Goal: Task Accomplishment & Management: Use online tool/utility

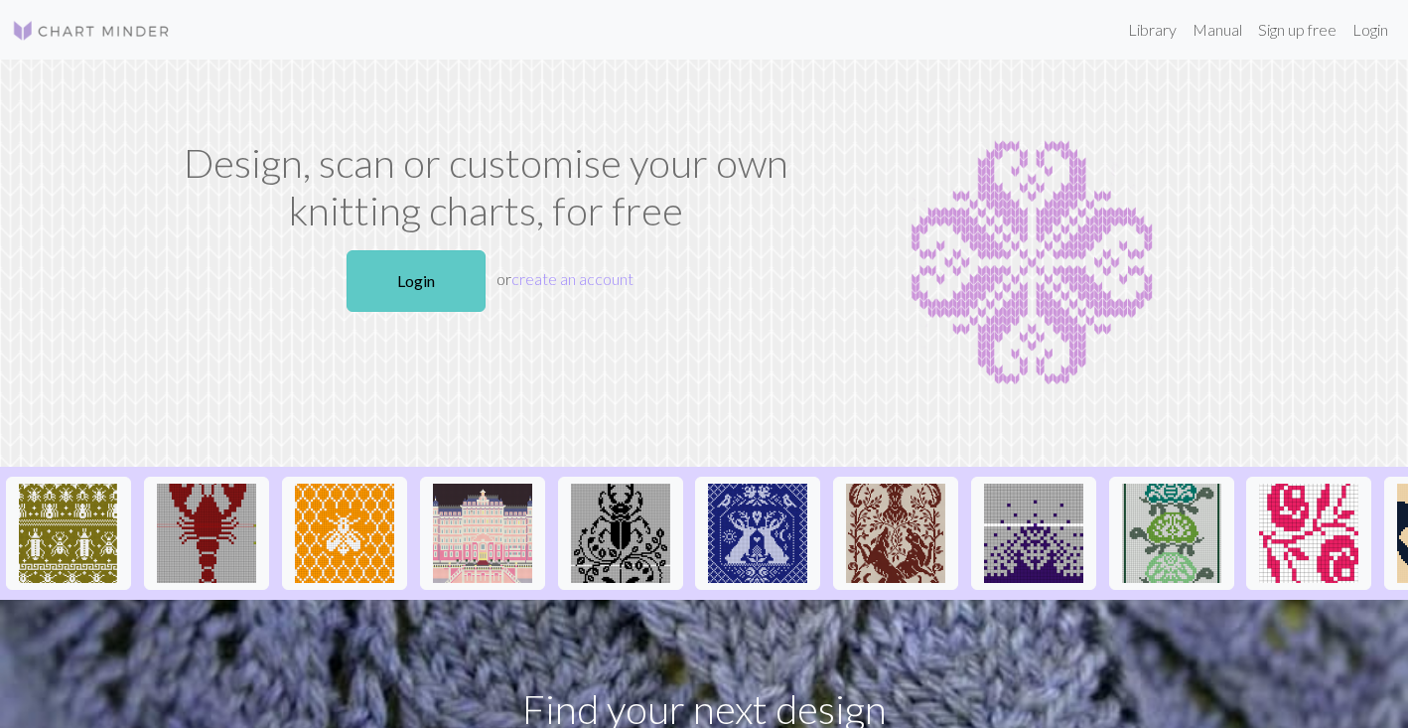
click at [377, 287] on link "Login" at bounding box center [416, 281] width 139 height 62
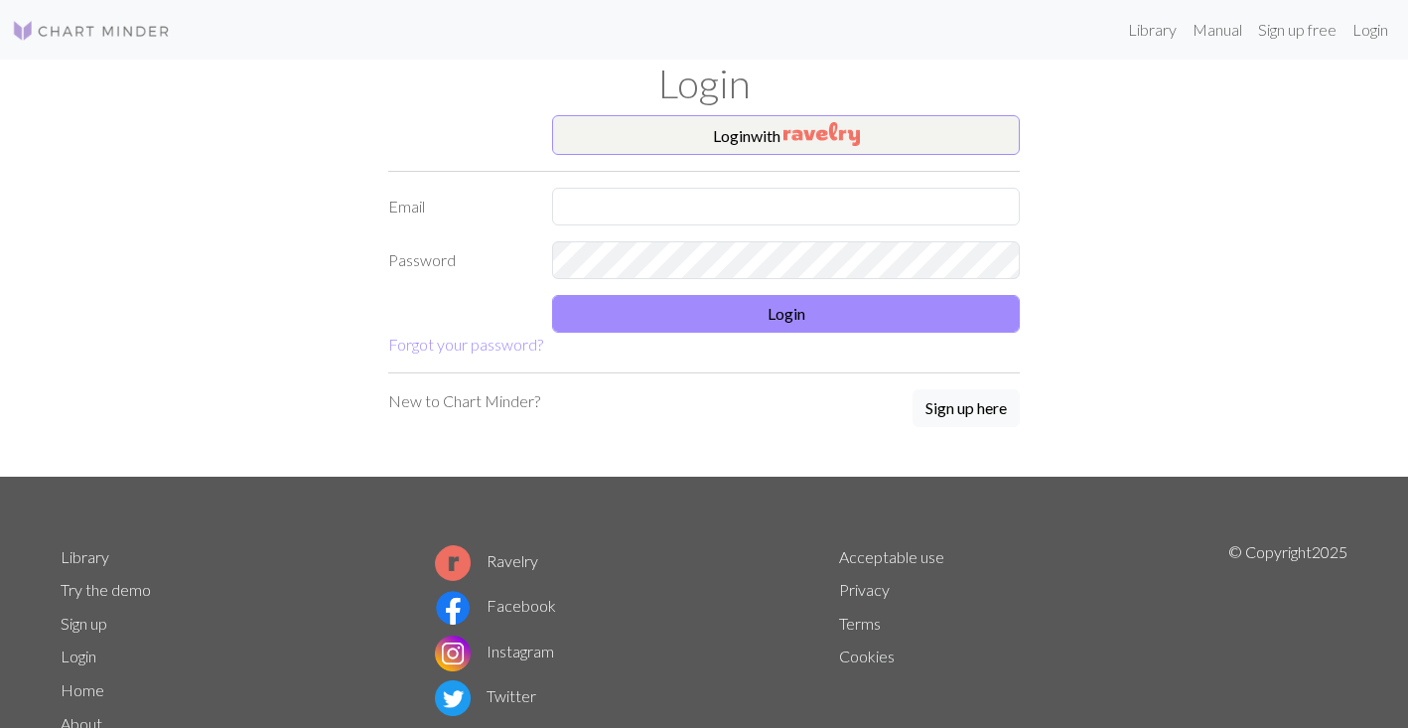
click at [756, 111] on div "Login" at bounding box center [704, 88] width 1311 height 56
click at [742, 136] on button "Login with" at bounding box center [786, 135] width 468 height 40
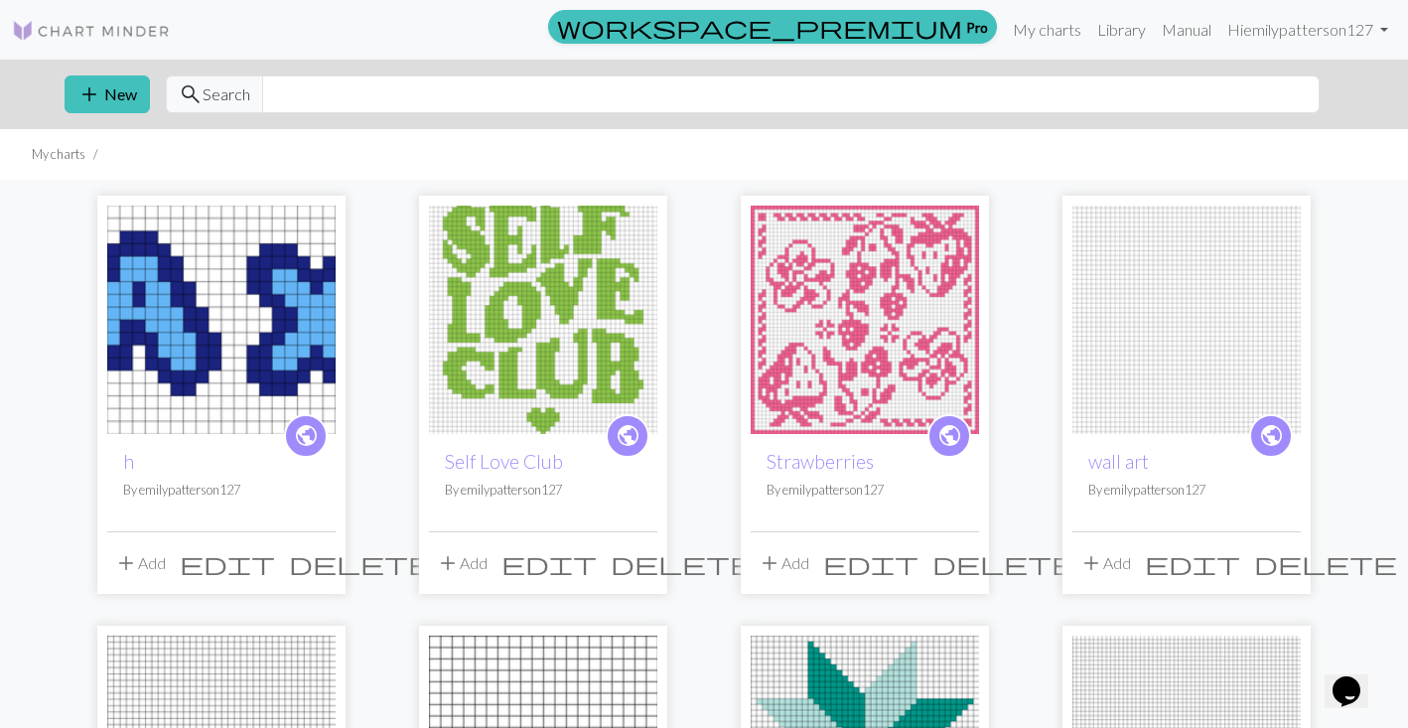
click at [212, 281] on img at bounding box center [221, 320] width 228 height 228
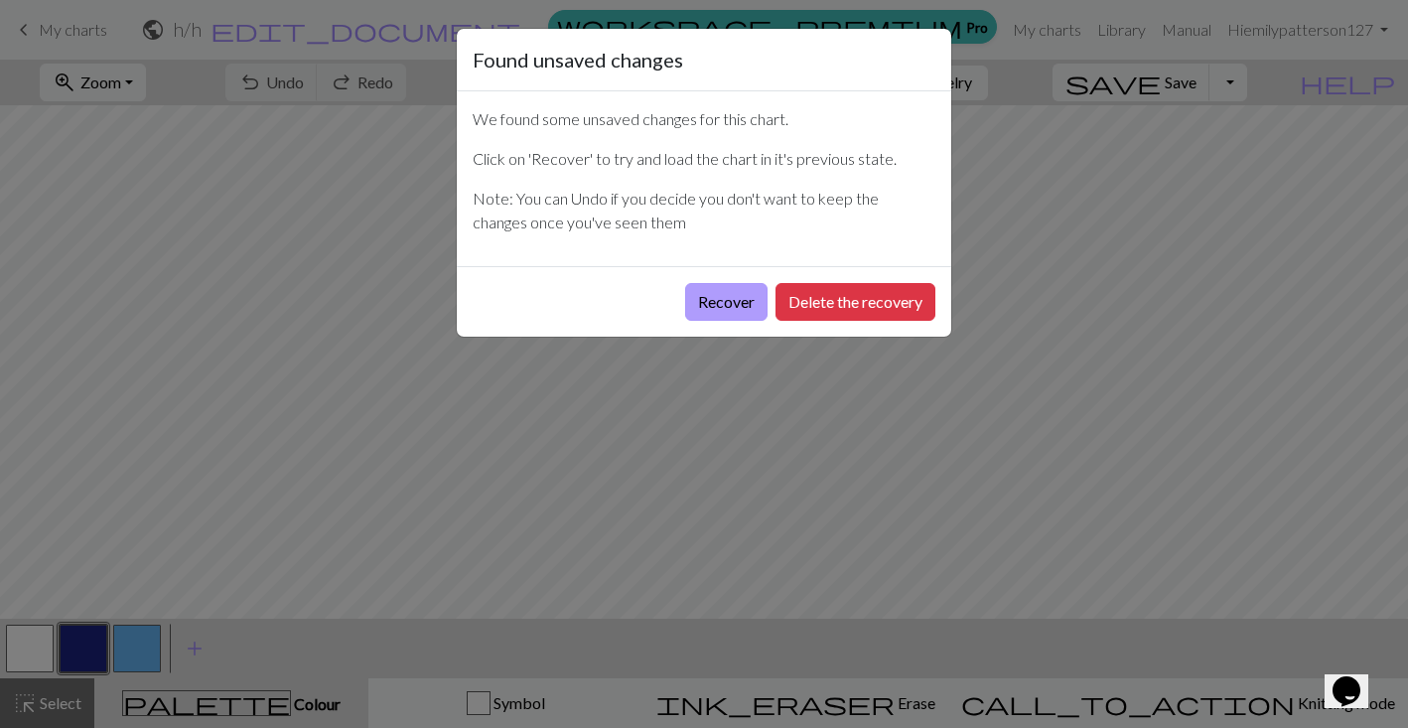
click at [739, 305] on button "Recover" at bounding box center [726, 302] width 82 height 38
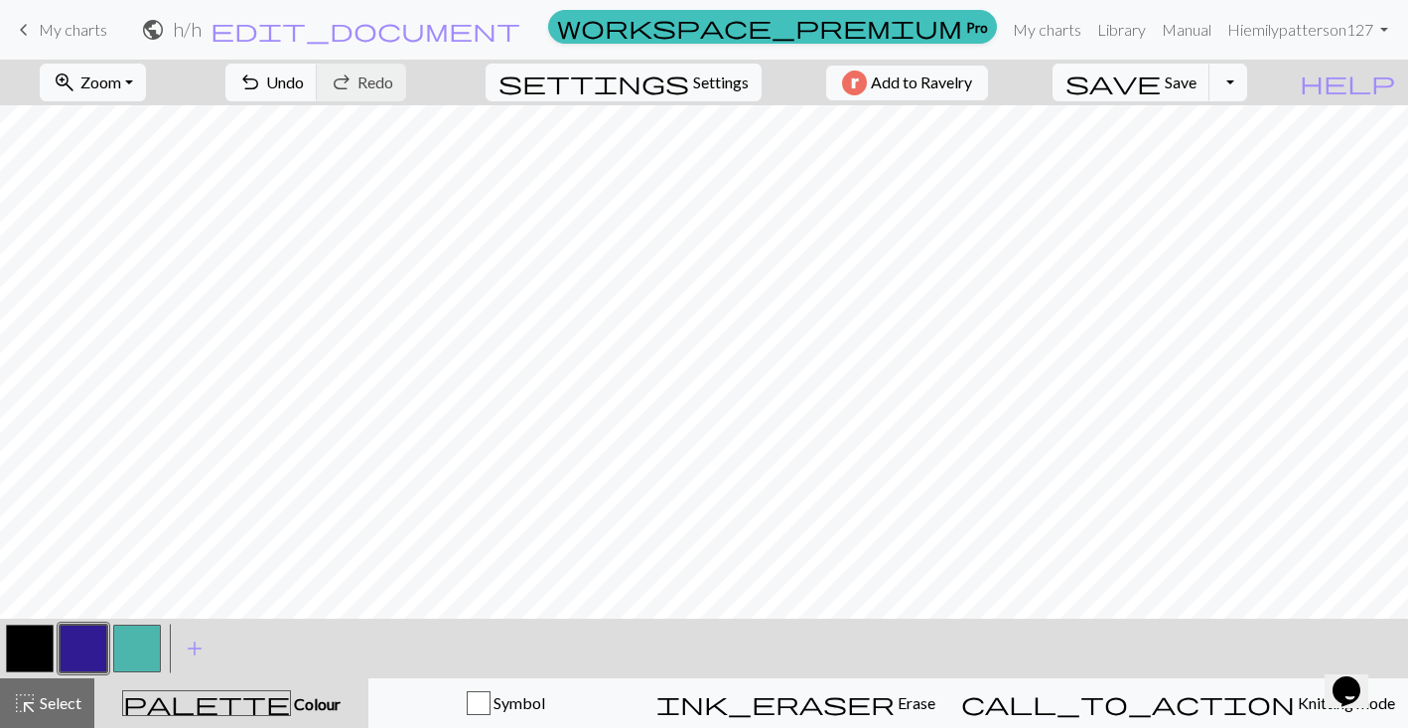
click at [85, 638] on button "button" at bounding box center [84, 649] width 48 height 48
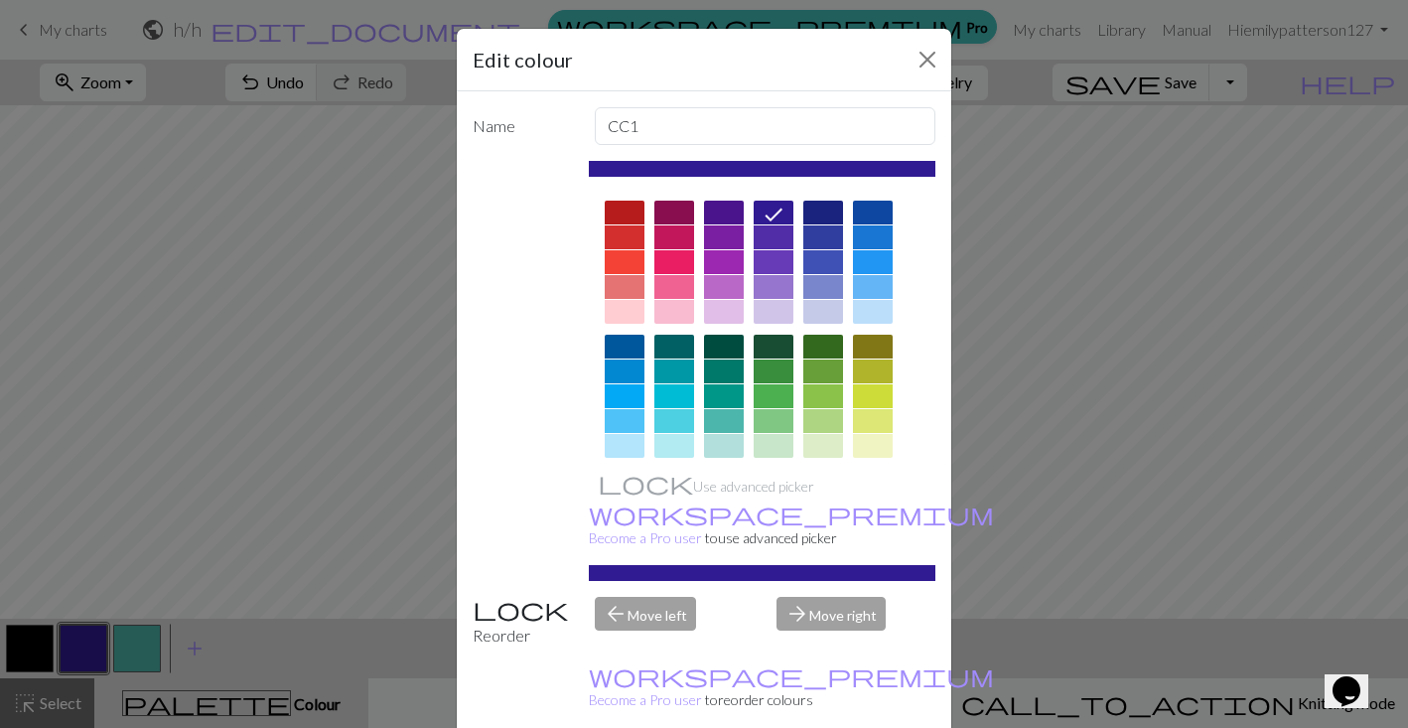
click at [628, 208] on div at bounding box center [625, 213] width 40 height 24
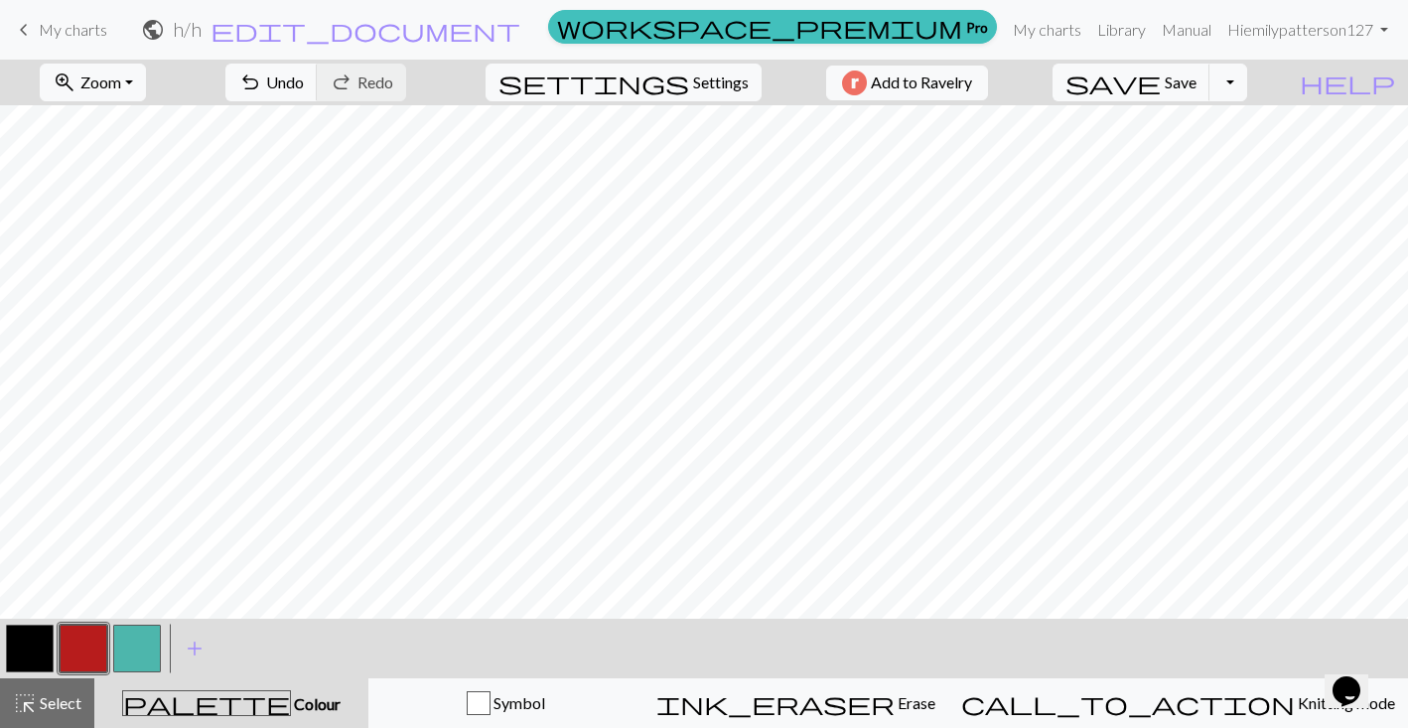
click at [130, 646] on button "button" at bounding box center [137, 649] width 48 height 48
click at [150, 635] on button "button" at bounding box center [137, 649] width 48 height 48
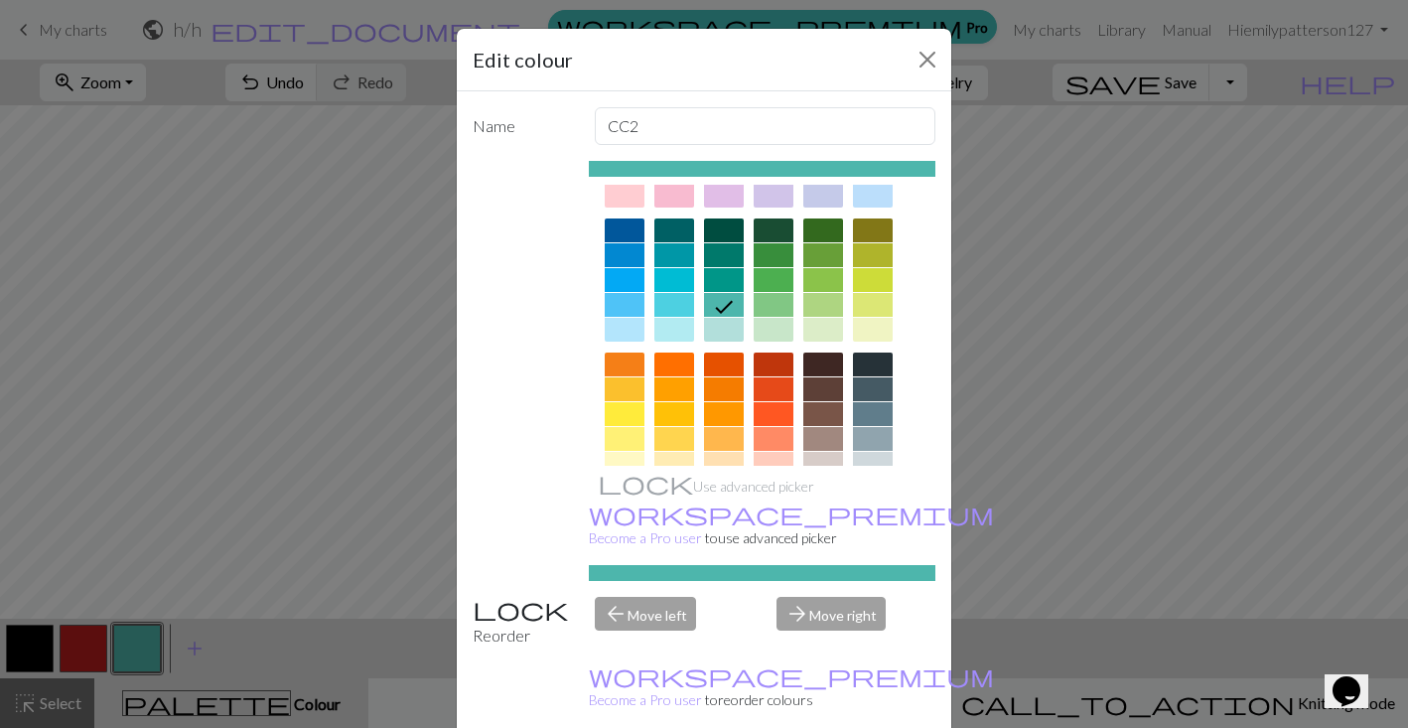
scroll to position [164, 0]
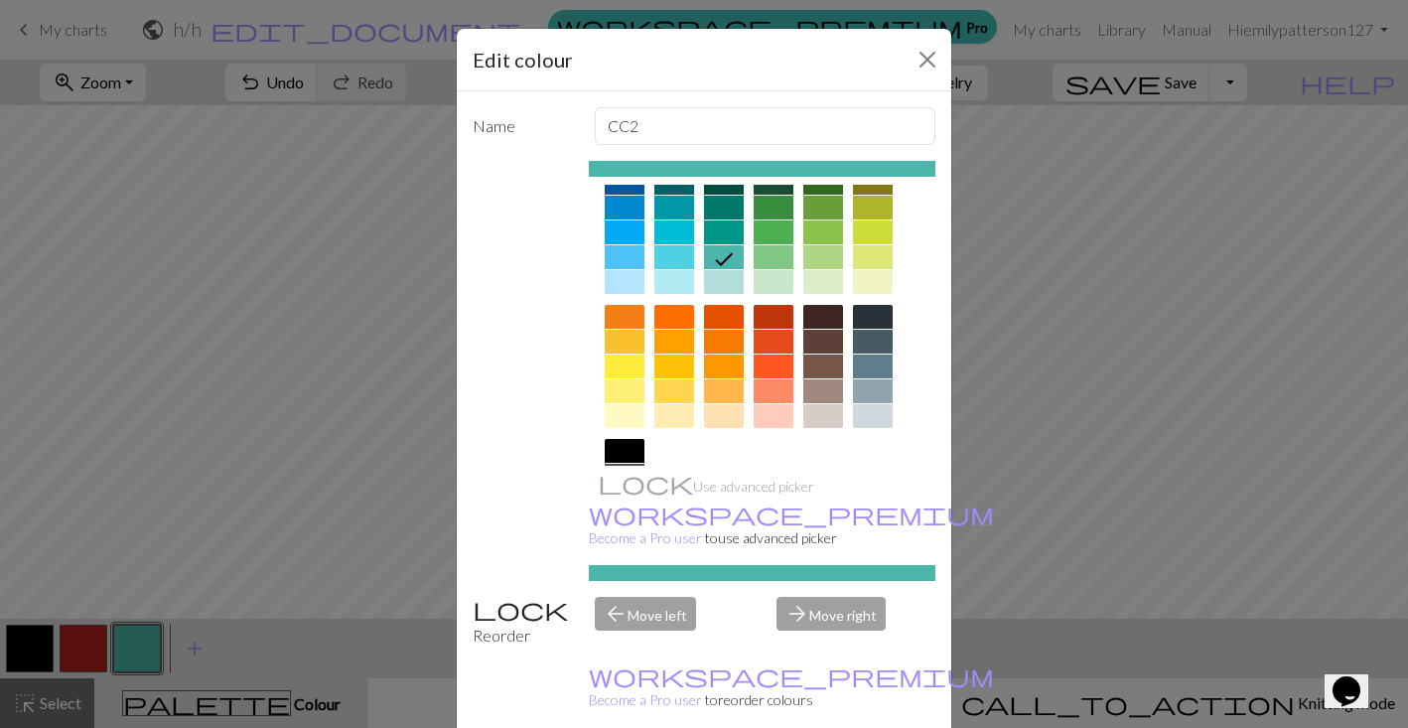
click at [700, 334] on div at bounding box center [763, 300] width 348 height 558
click at [716, 335] on div at bounding box center [724, 342] width 40 height 24
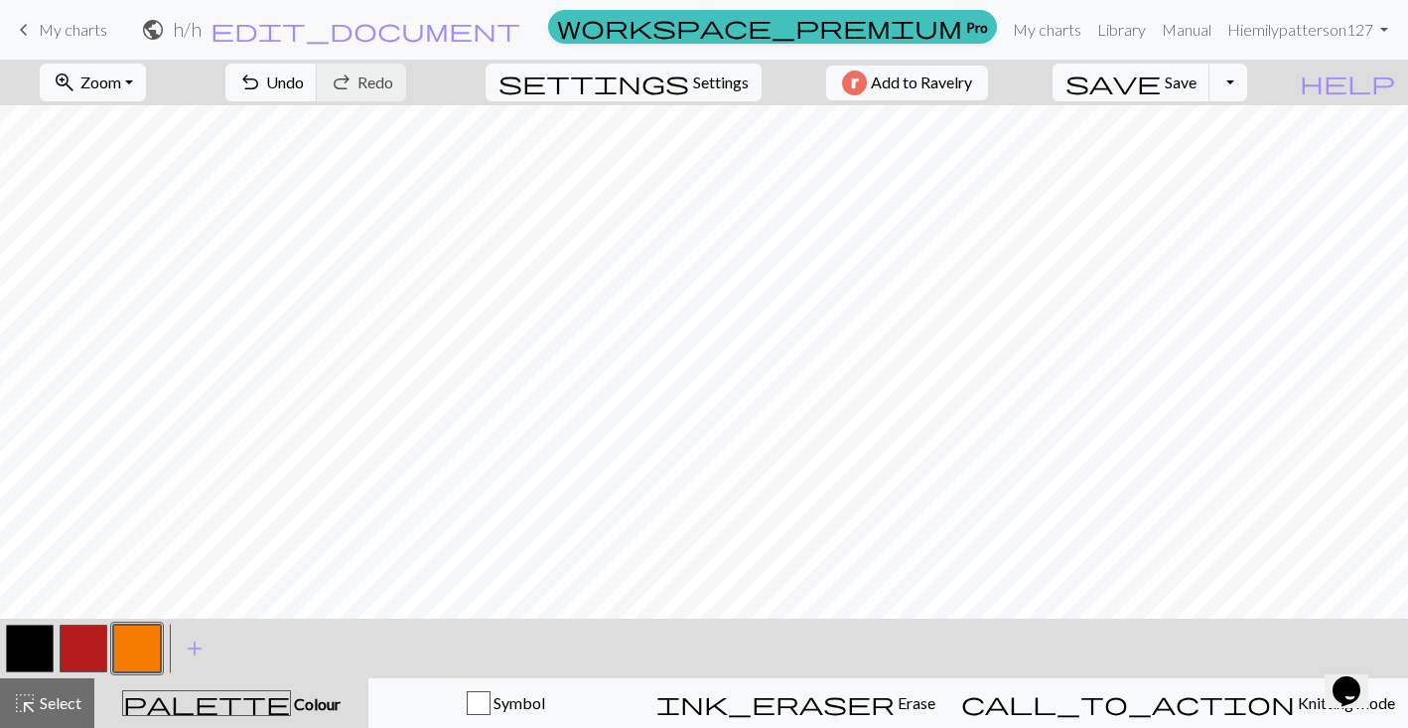
click at [125, 641] on button "button" at bounding box center [137, 649] width 48 height 48
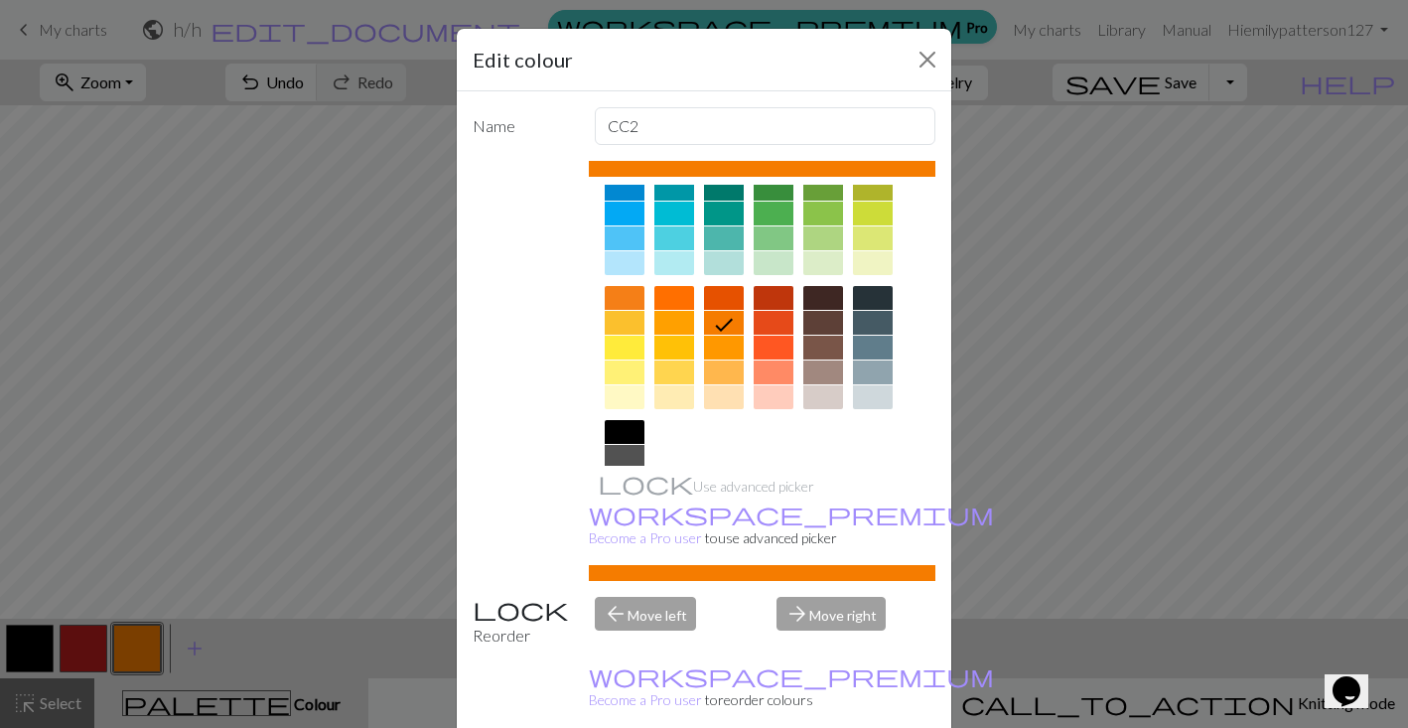
scroll to position [184, 0]
click at [637, 356] on div at bounding box center [625, 347] width 40 height 24
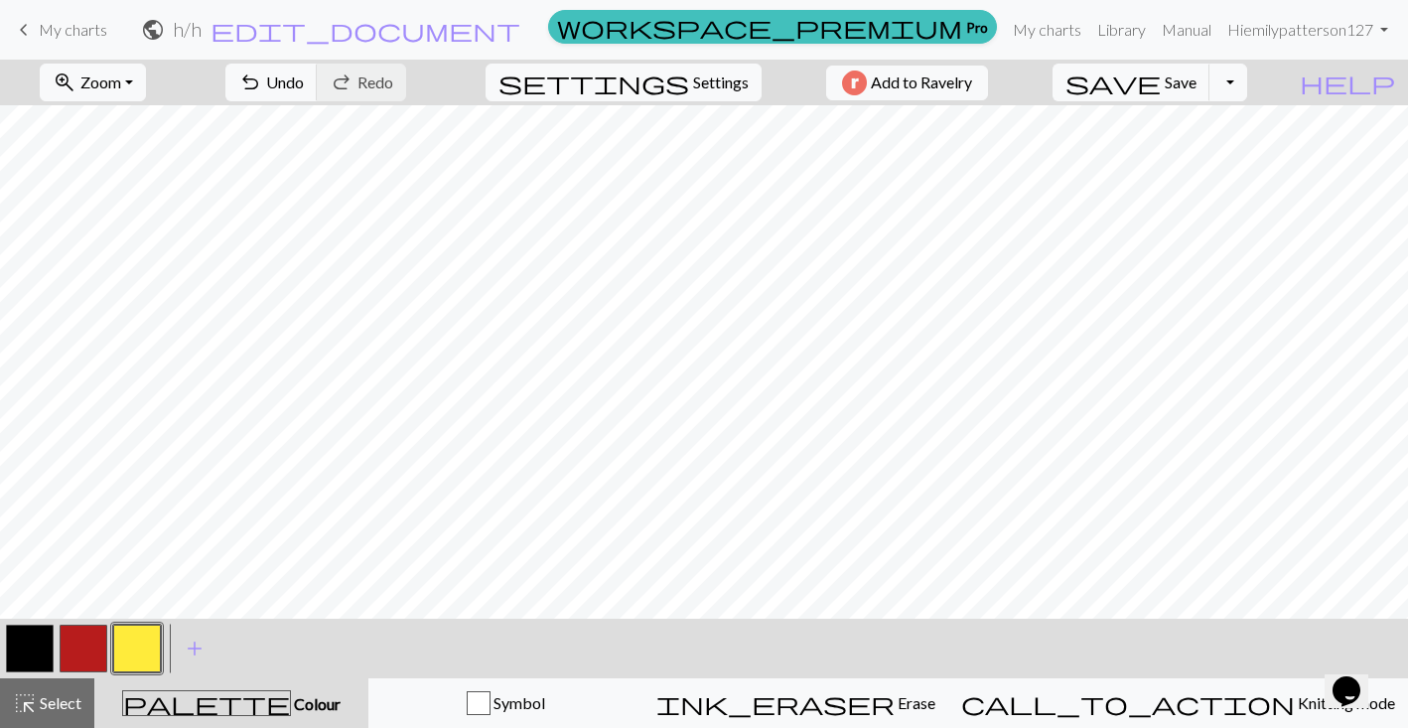
click at [88, 652] on button "button" at bounding box center [84, 649] width 48 height 48
click at [87, 637] on button "button" at bounding box center [84, 649] width 48 height 48
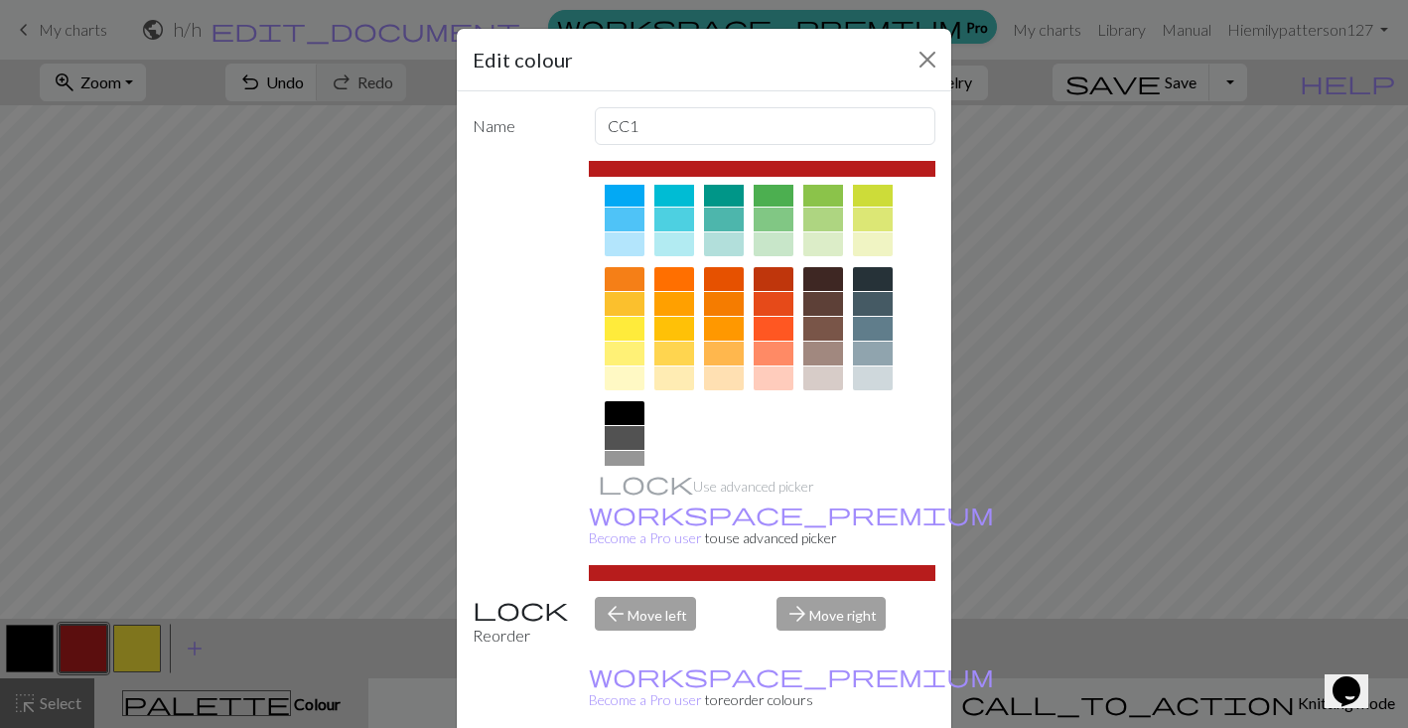
scroll to position [219, 0]
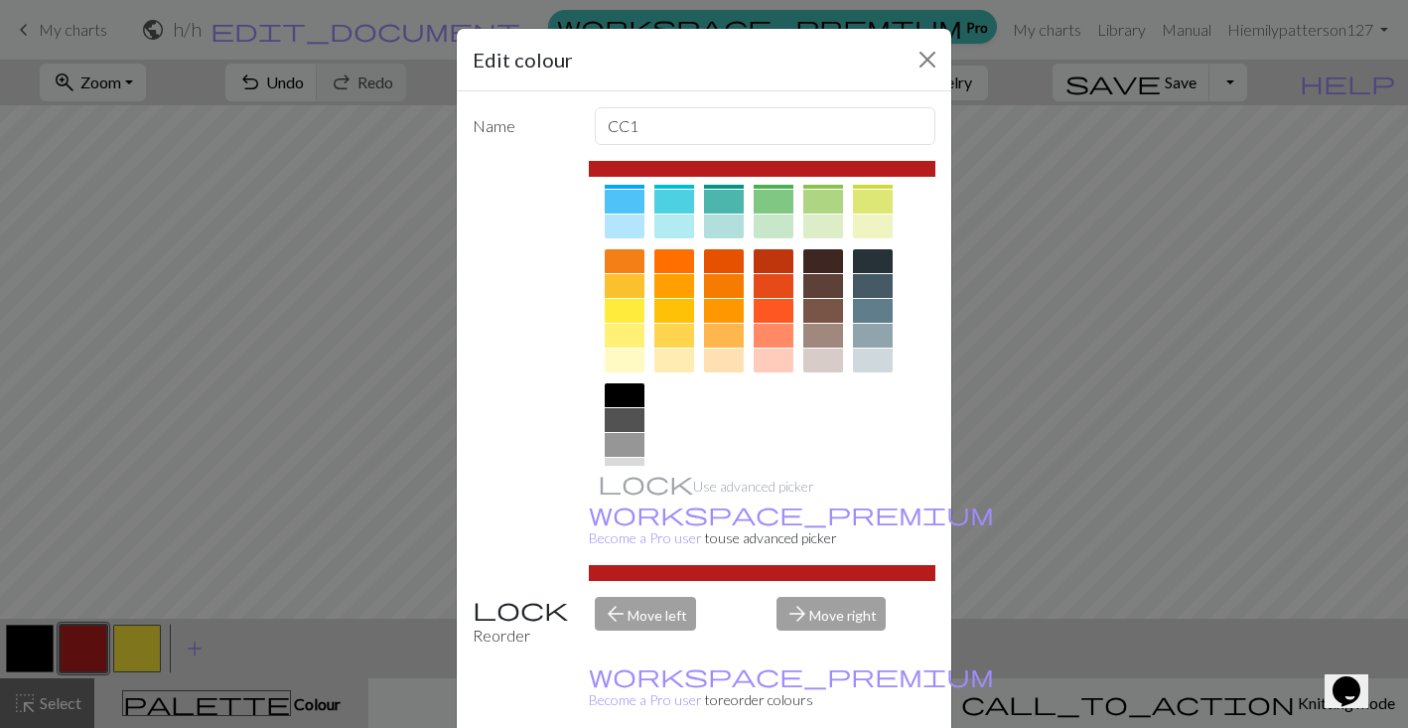
click at [723, 294] on div at bounding box center [724, 286] width 40 height 24
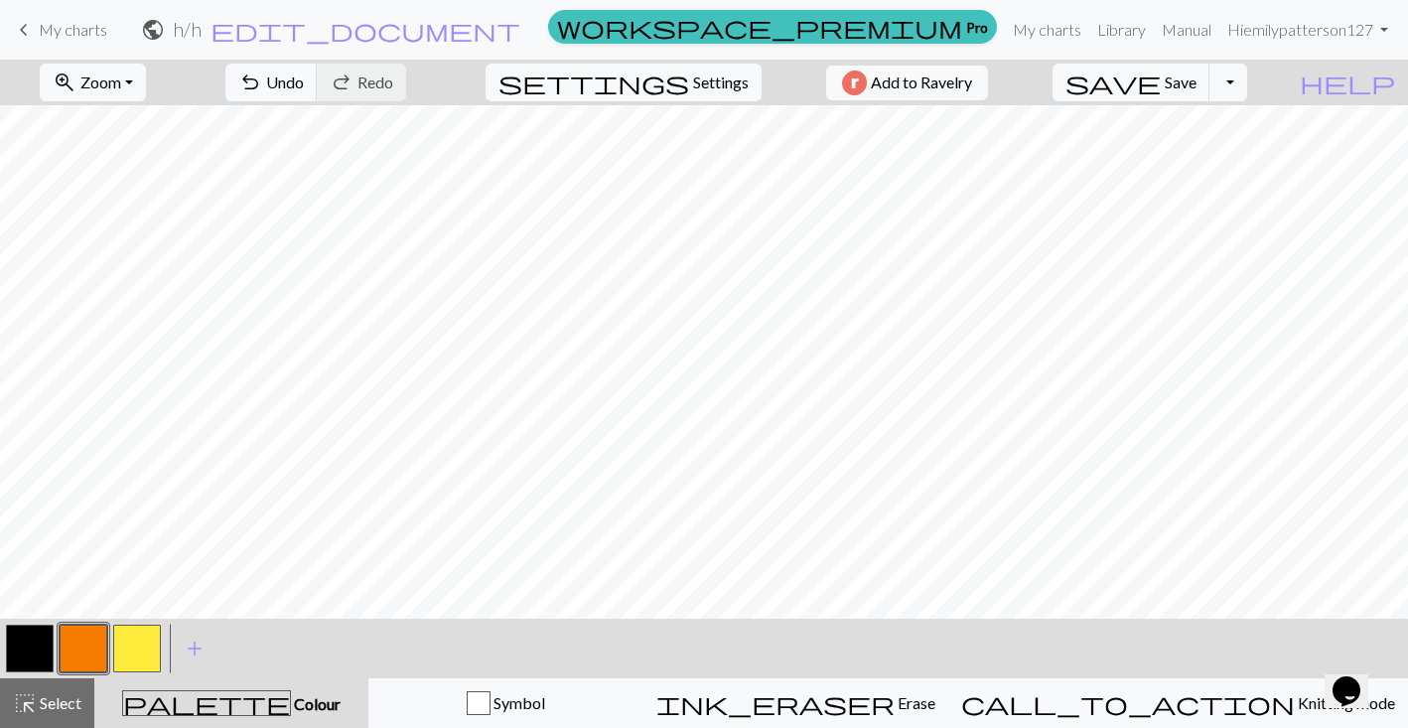
click at [62, 664] on button "button" at bounding box center [84, 649] width 48 height 48
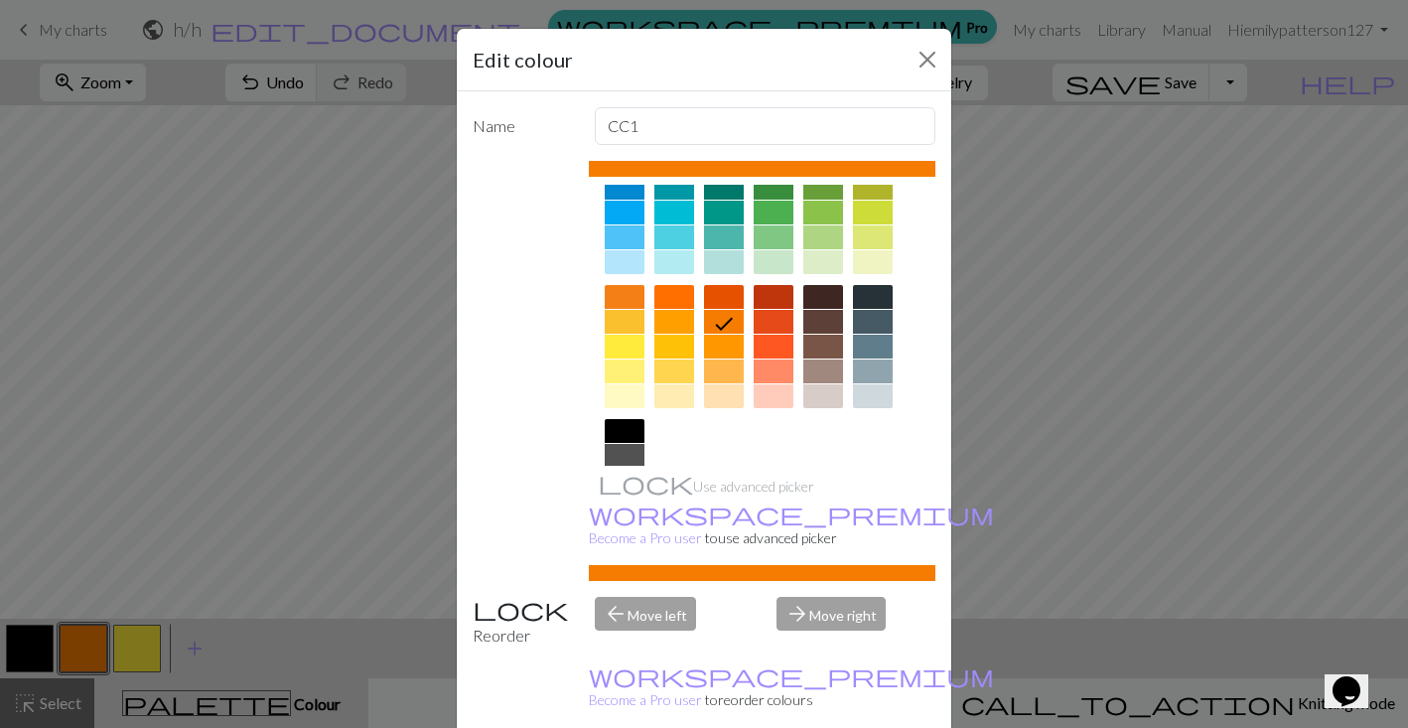
scroll to position [185, 0]
click at [874, 392] on div at bounding box center [873, 395] width 40 height 24
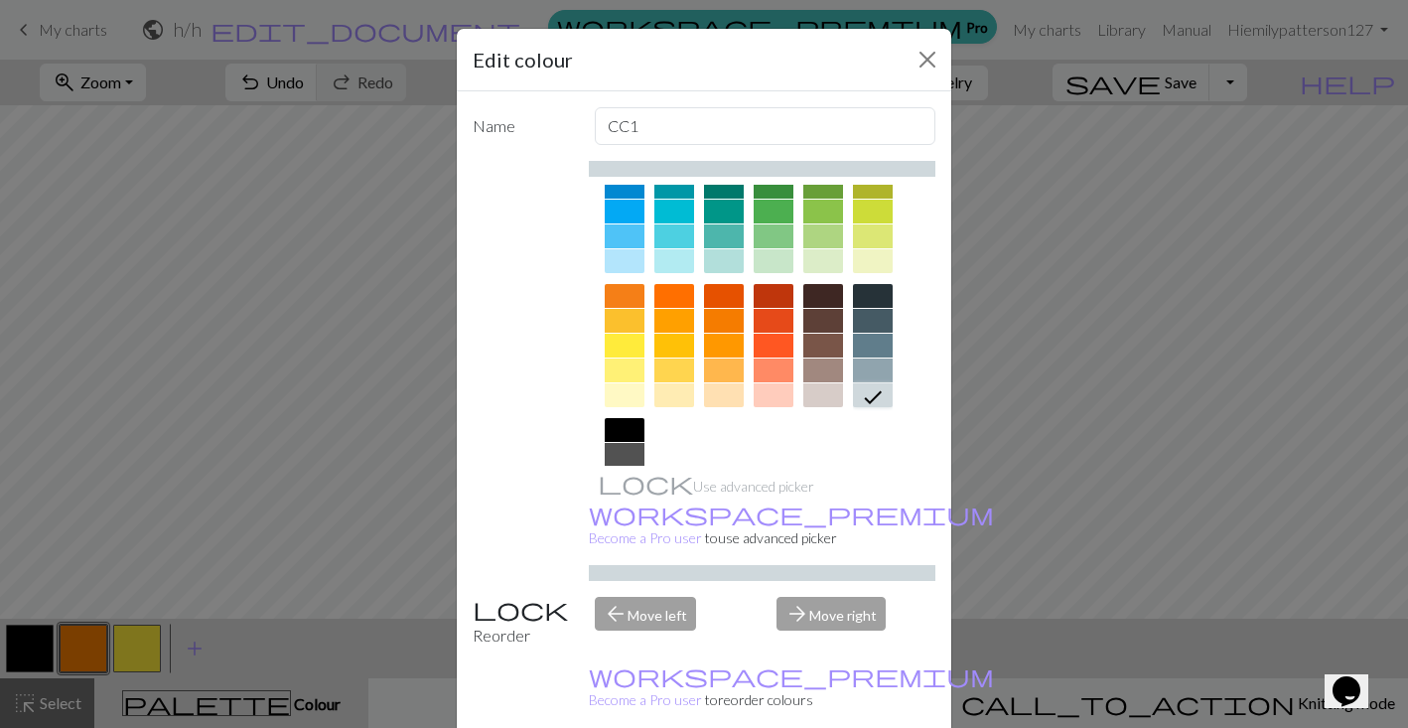
click at [872, 376] on div at bounding box center [873, 370] width 40 height 24
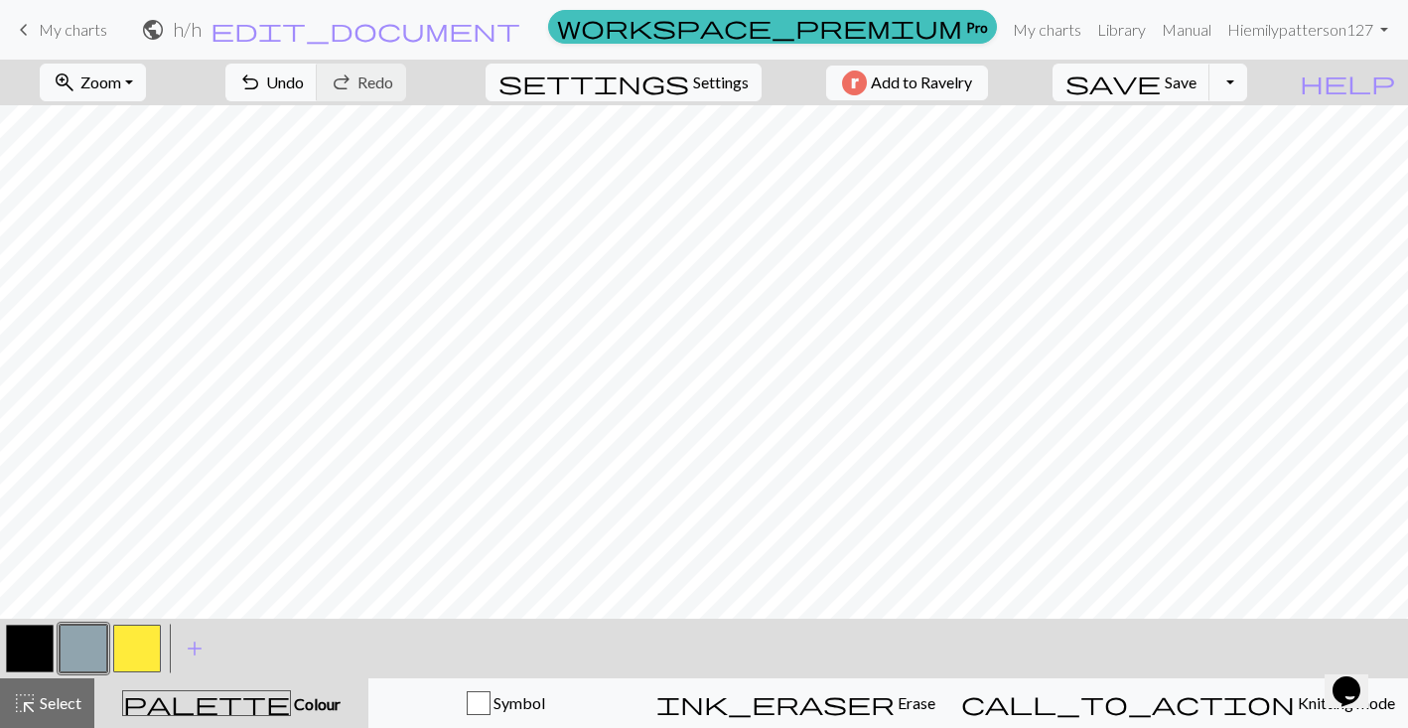
click at [144, 645] on button "button" at bounding box center [137, 649] width 48 height 48
click at [125, 643] on button "button" at bounding box center [137, 649] width 48 height 48
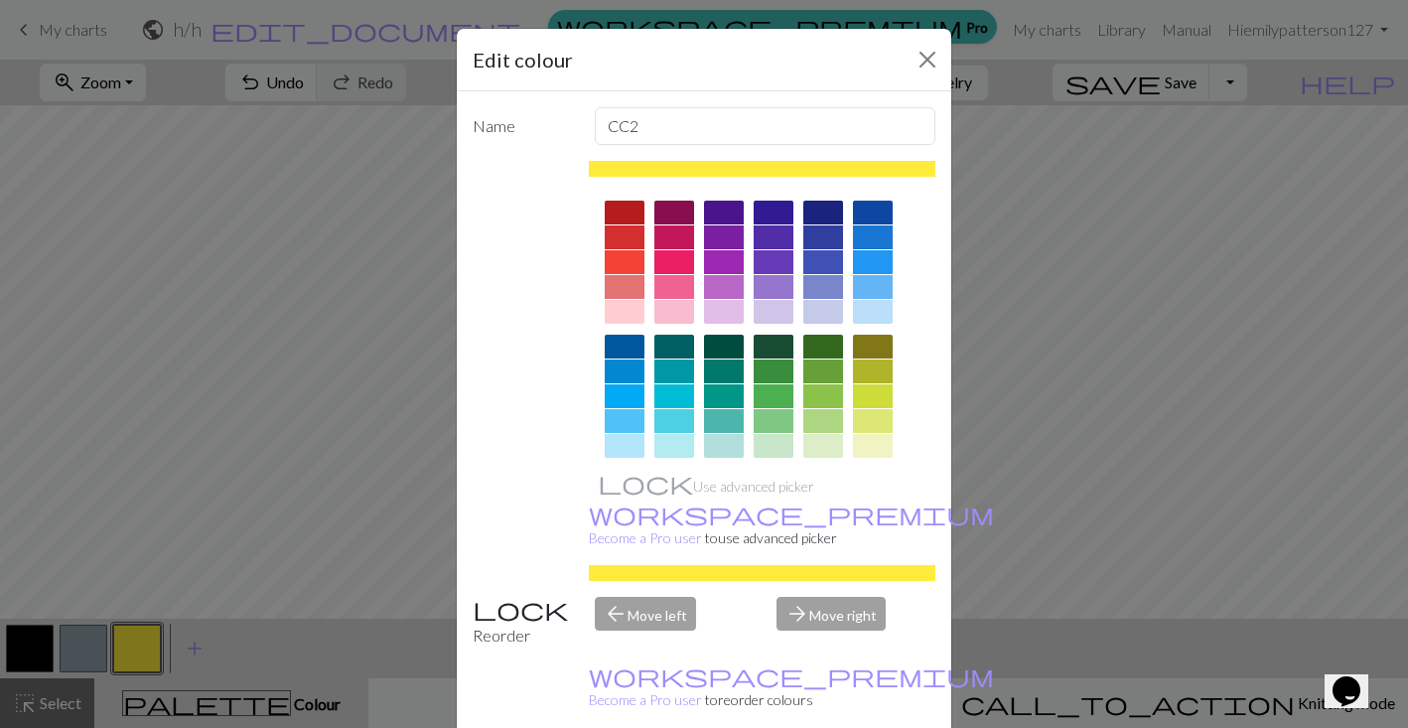
scroll to position [283, 0]
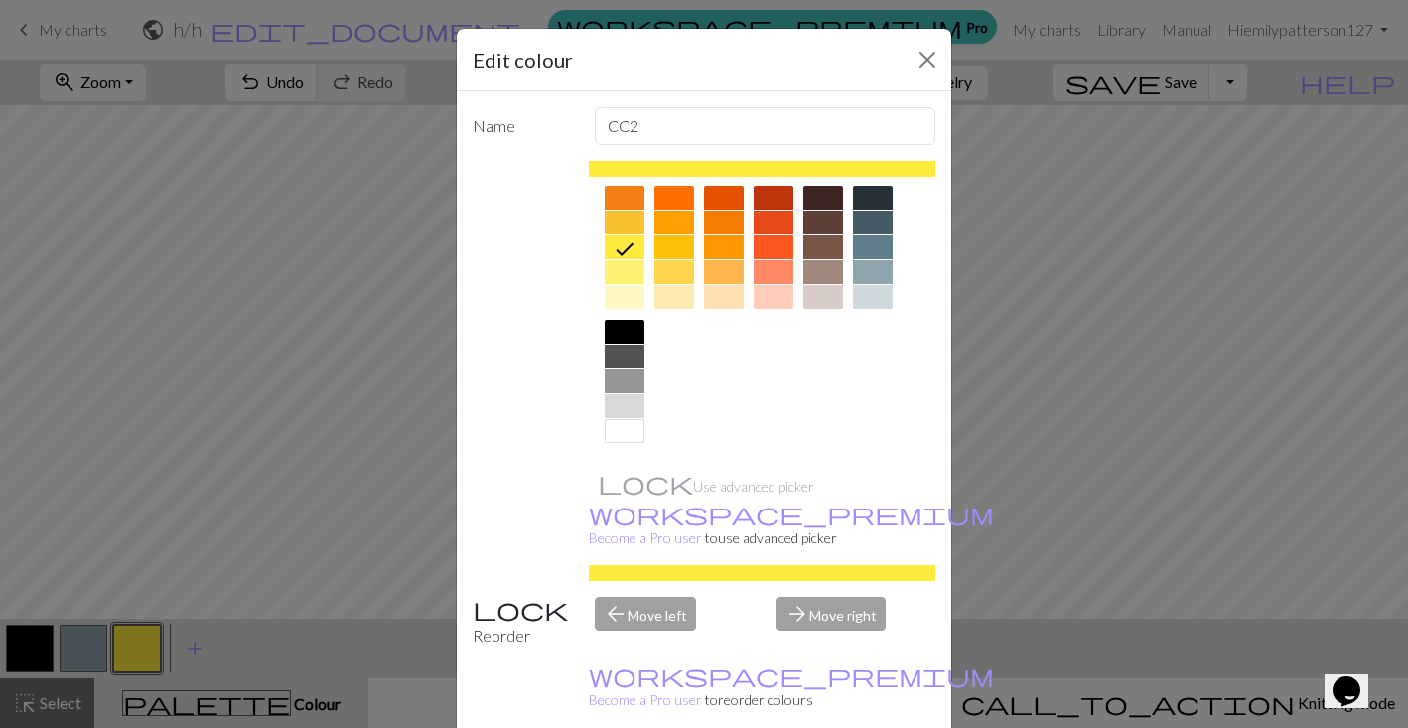
click at [625, 433] on div at bounding box center [625, 431] width 40 height 24
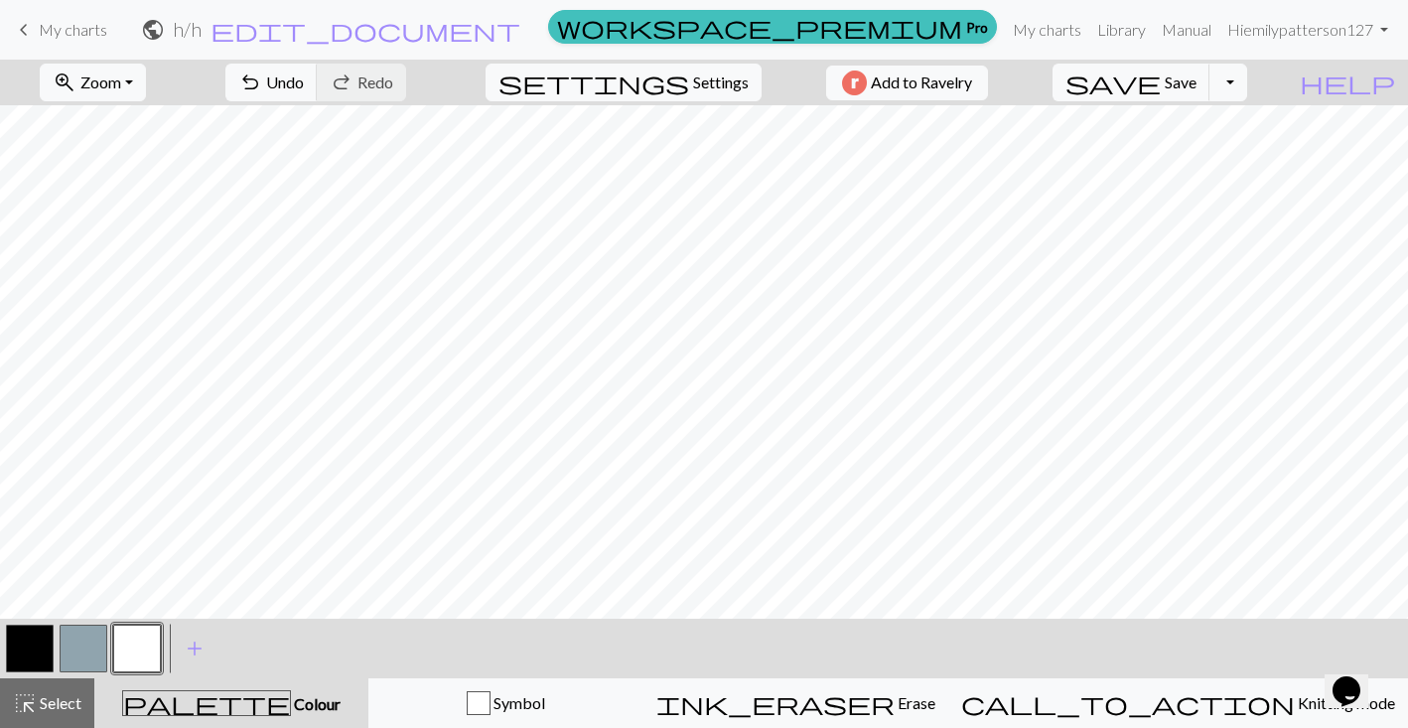
click at [102, 640] on button "button" at bounding box center [84, 649] width 48 height 48
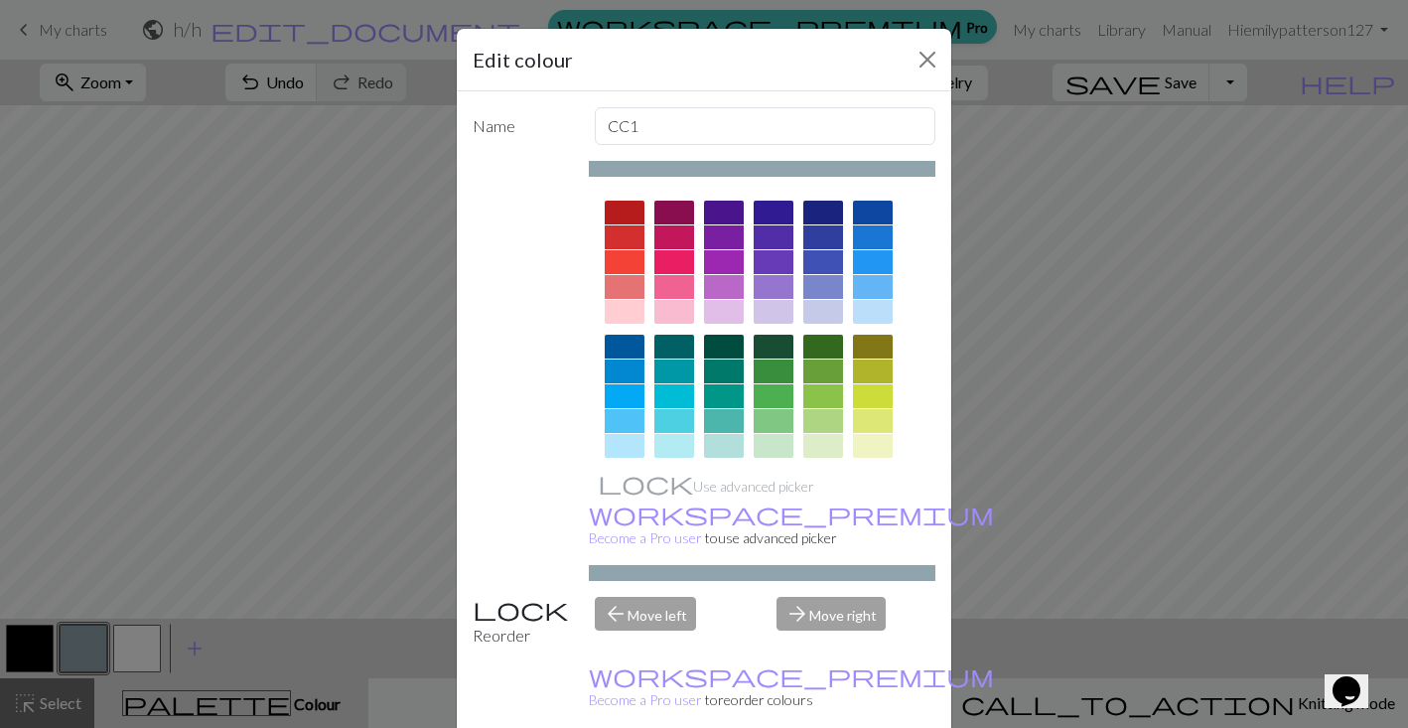
click at [626, 265] on div at bounding box center [625, 262] width 40 height 24
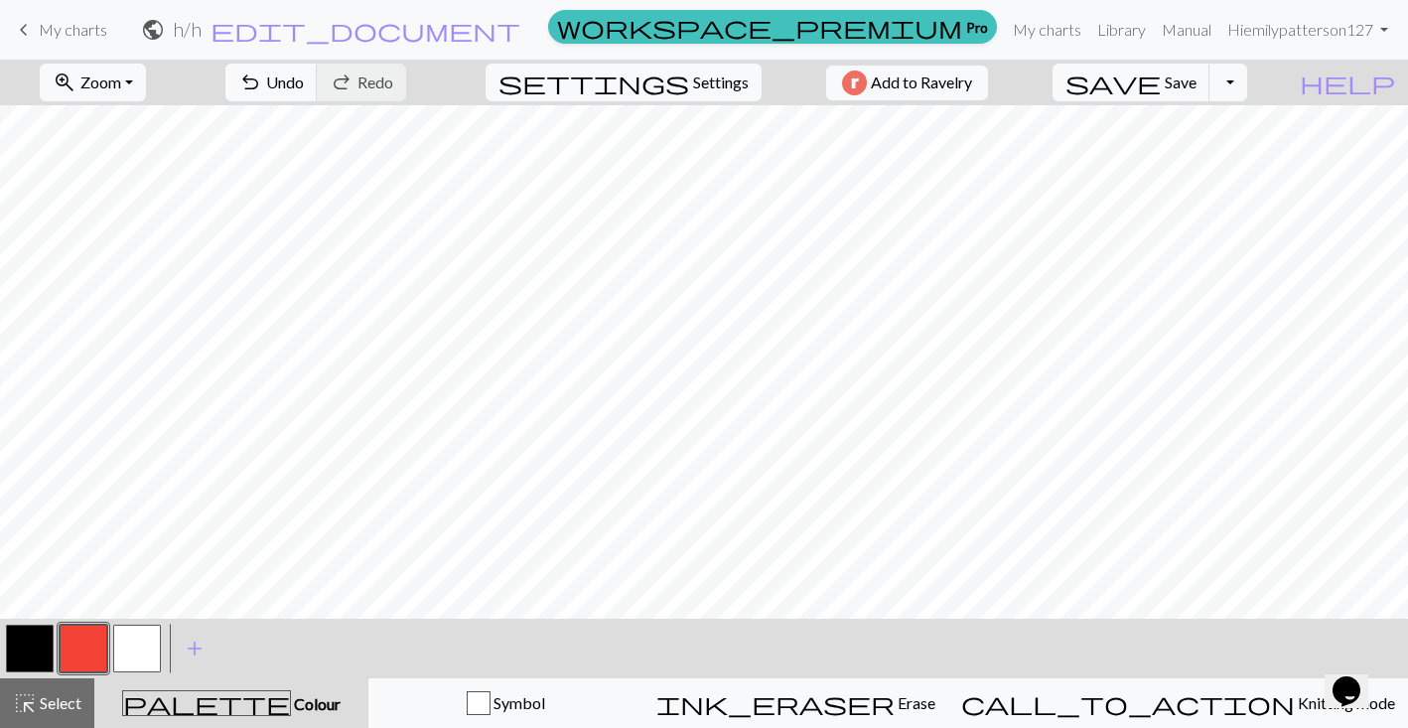
click at [158, 641] on button "button" at bounding box center [137, 649] width 48 height 48
click at [153, 642] on button "button" at bounding box center [137, 649] width 48 height 48
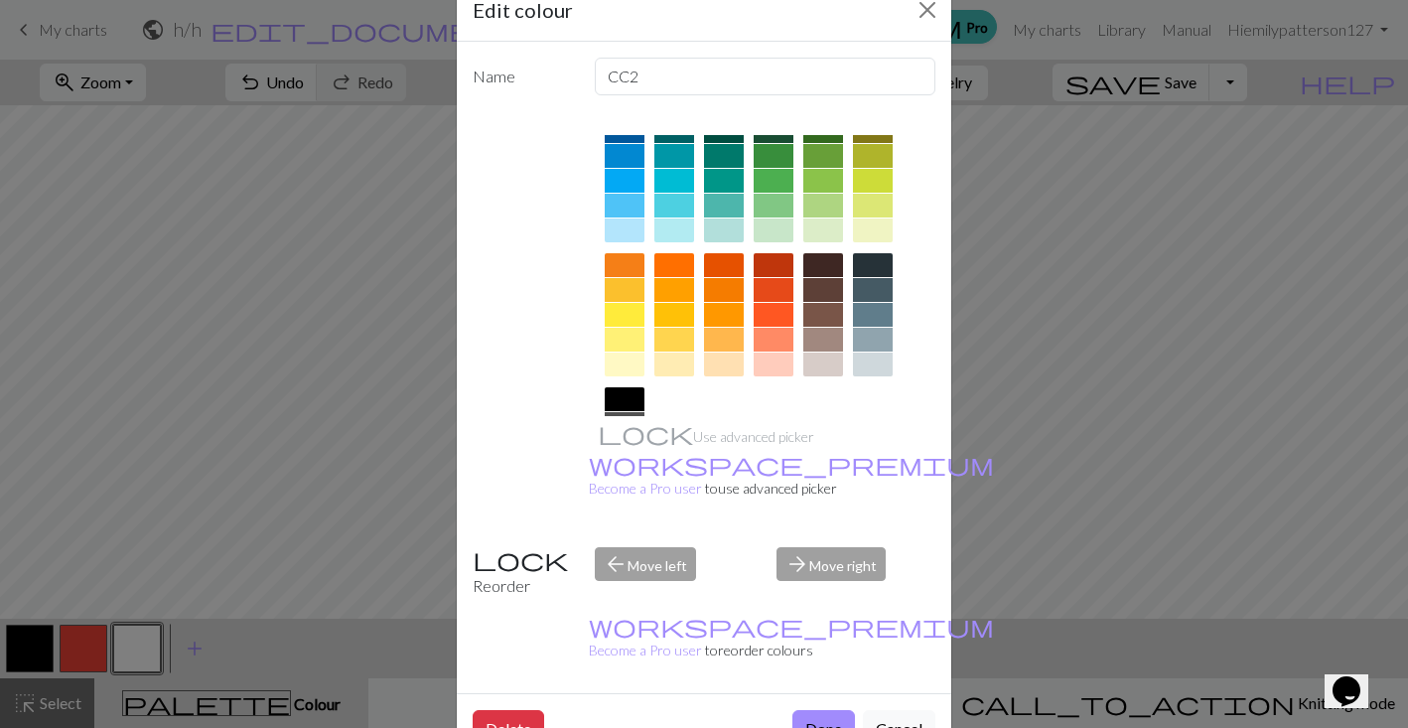
scroll to position [168, 0]
click at [667, 292] on div at bounding box center [674, 288] width 40 height 24
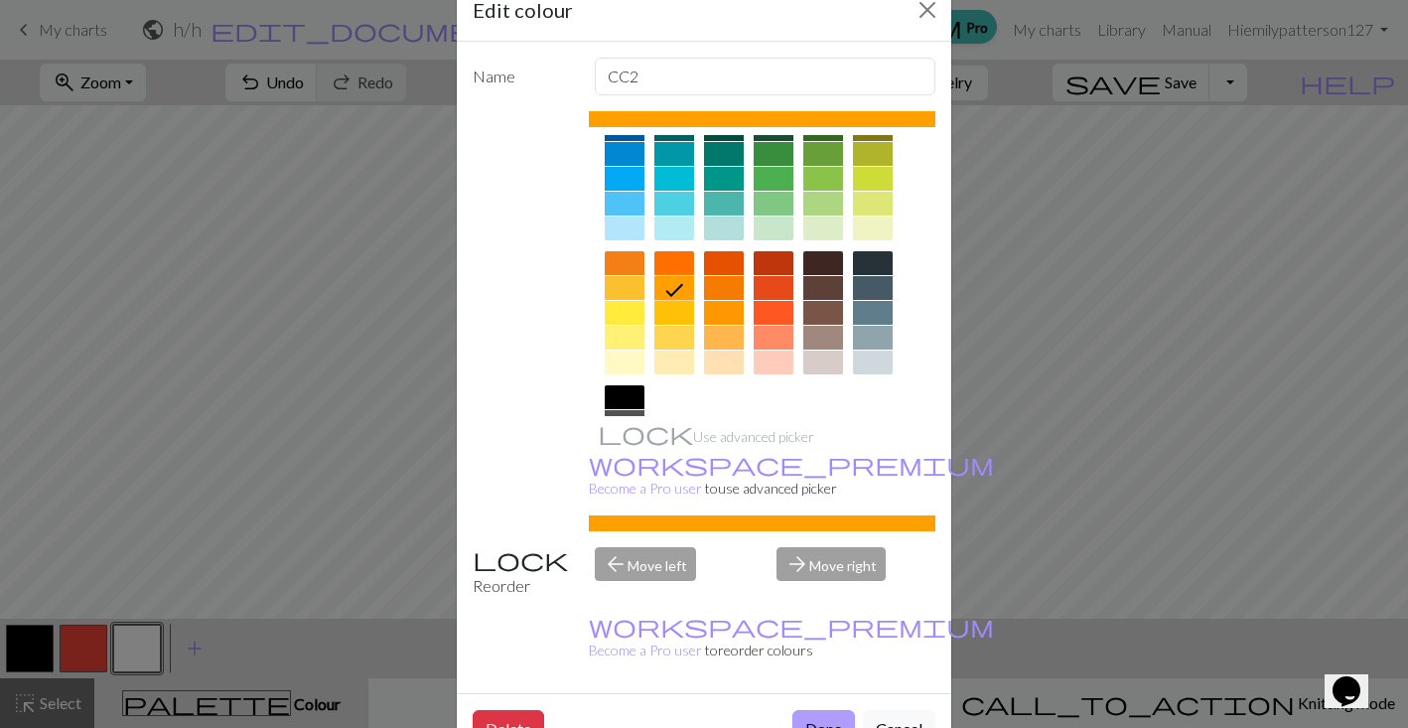
click at [817, 710] on button "Done" at bounding box center [823, 729] width 63 height 38
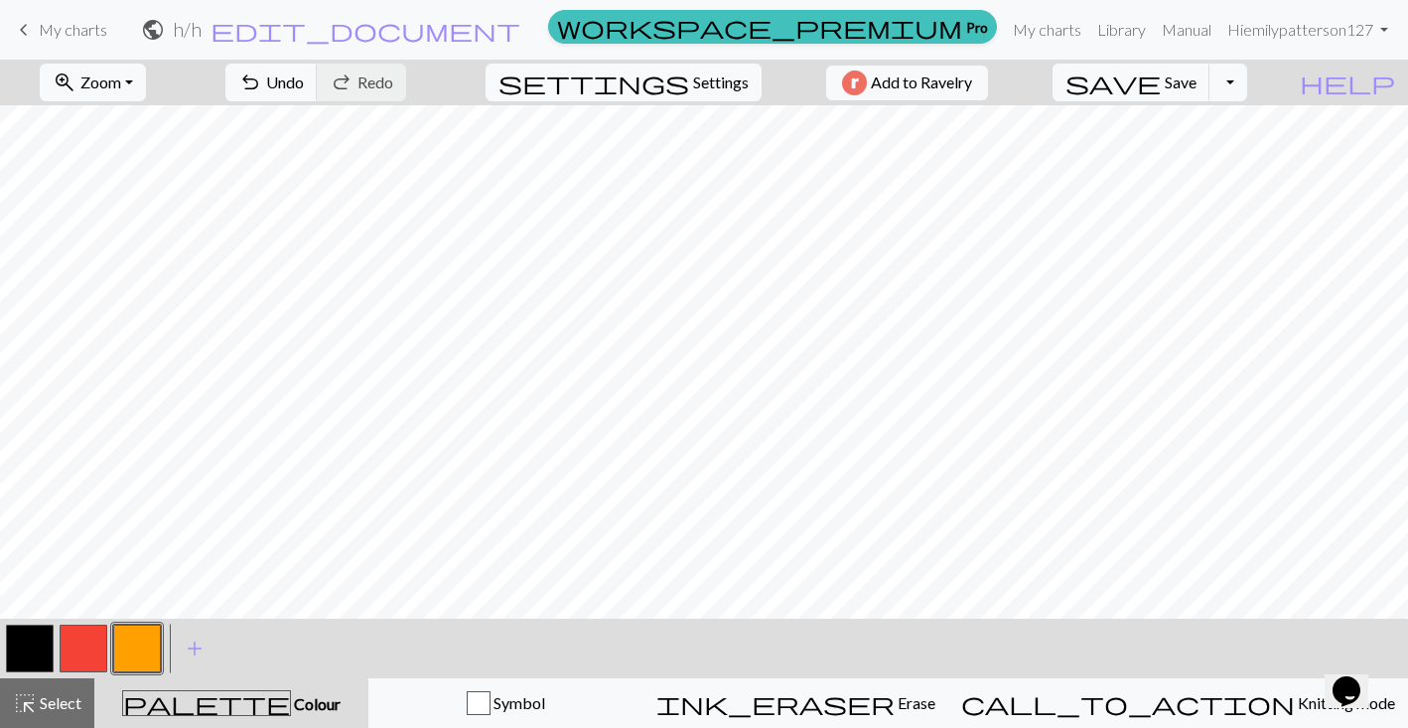
click at [136, 638] on button "button" at bounding box center [137, 649] width 48 height 48
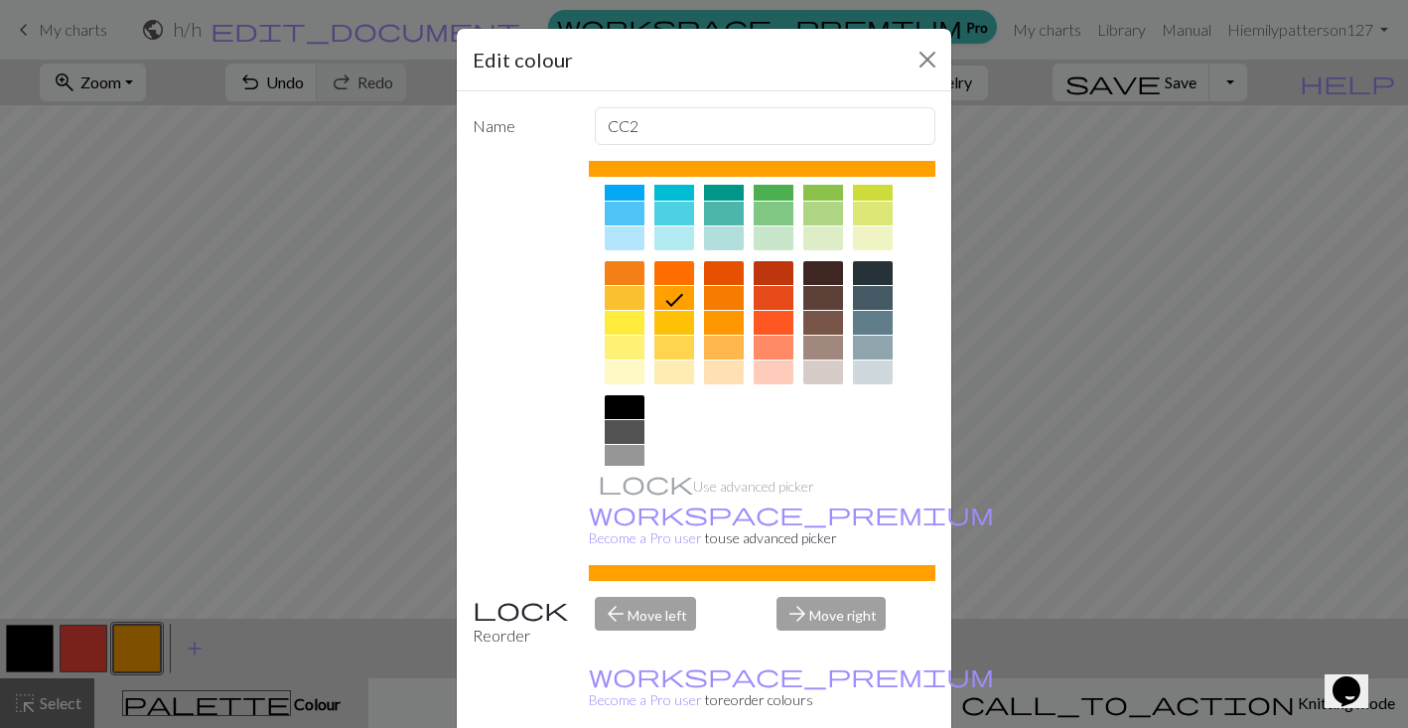
scroll to position [283, 0]
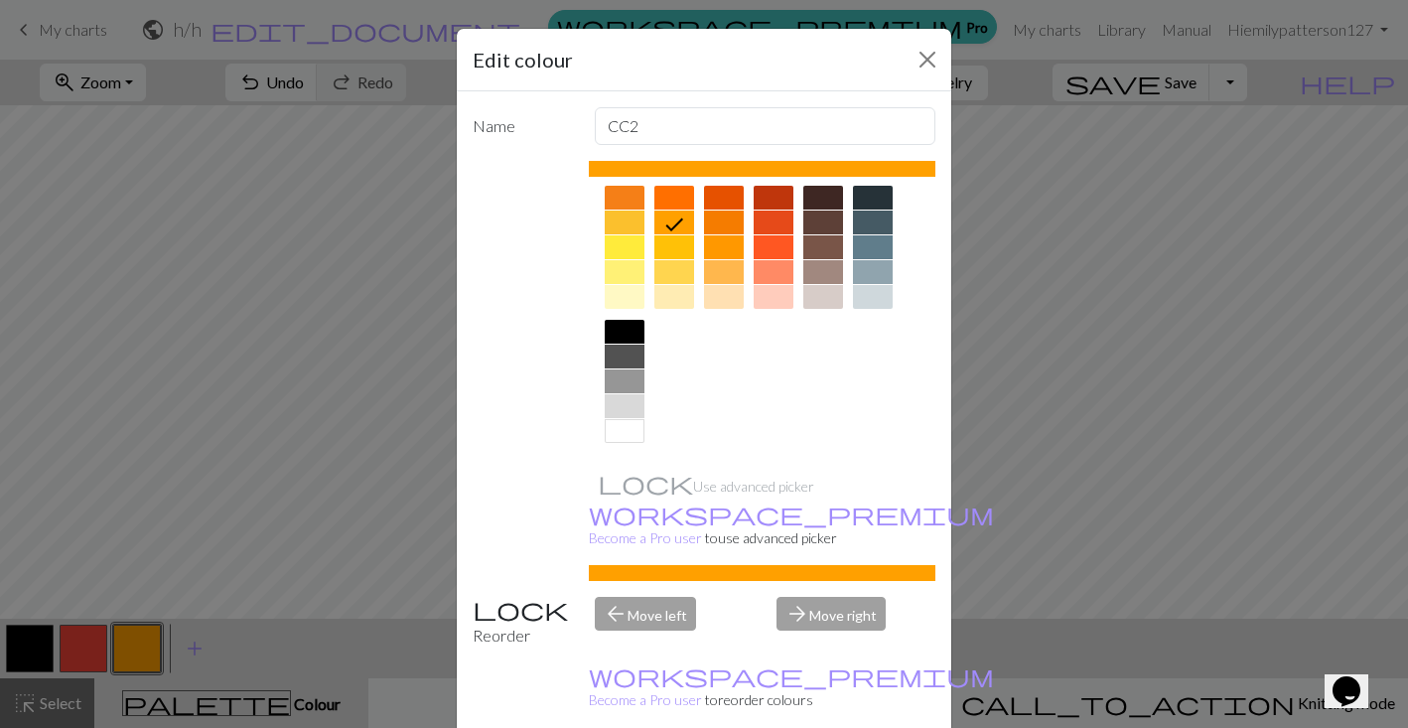
click at [630, 429] on div at bounding box center [625, 431] width 40 height 24
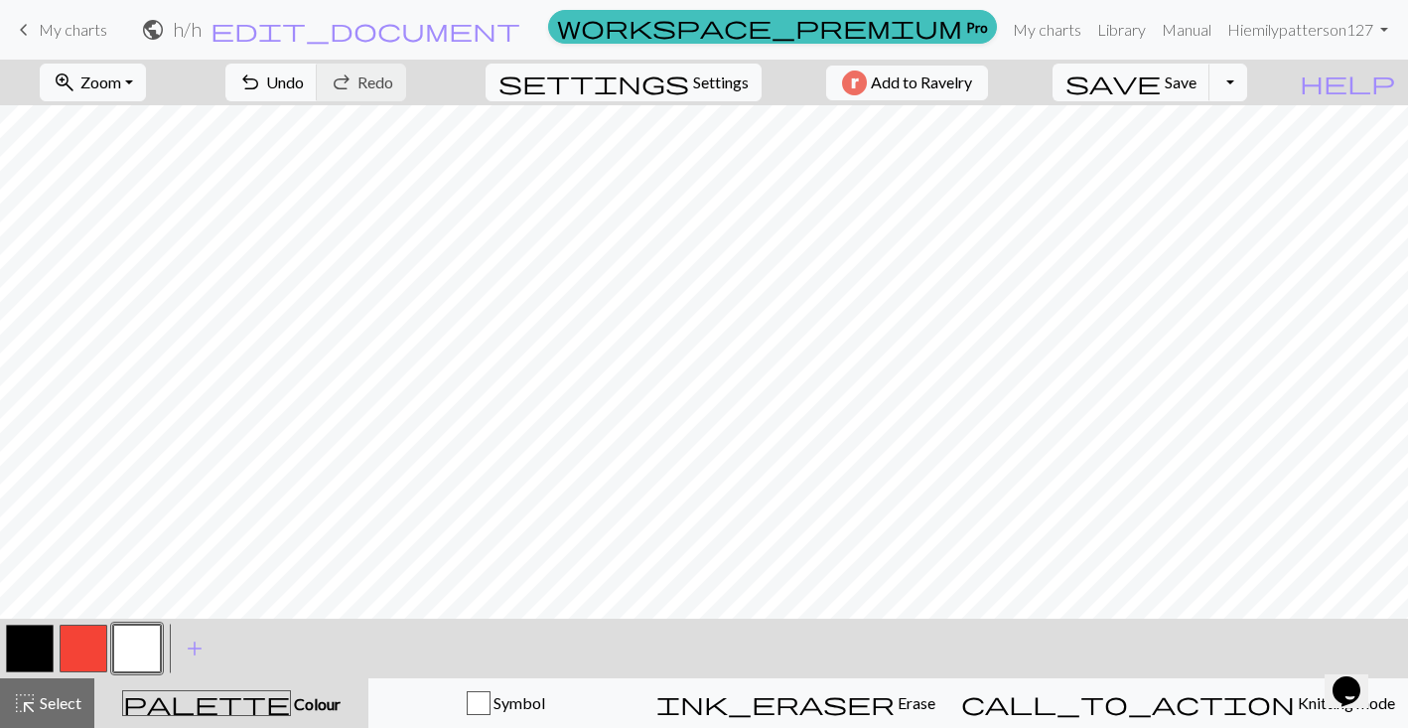
click at [139, 647] on div "zoom_in Zoom Zoom Fit all Fit width Fit height 50% 100% 150% 200% undo Undo Und…" at bounding box center [704, 394] width 1408 height 668
click at [64, 651] on button "button" at bounding box center [84, 649] width 48 height 48
click at [28, 651] on button "button" at bounding box center [30, 649] width 48 height 48
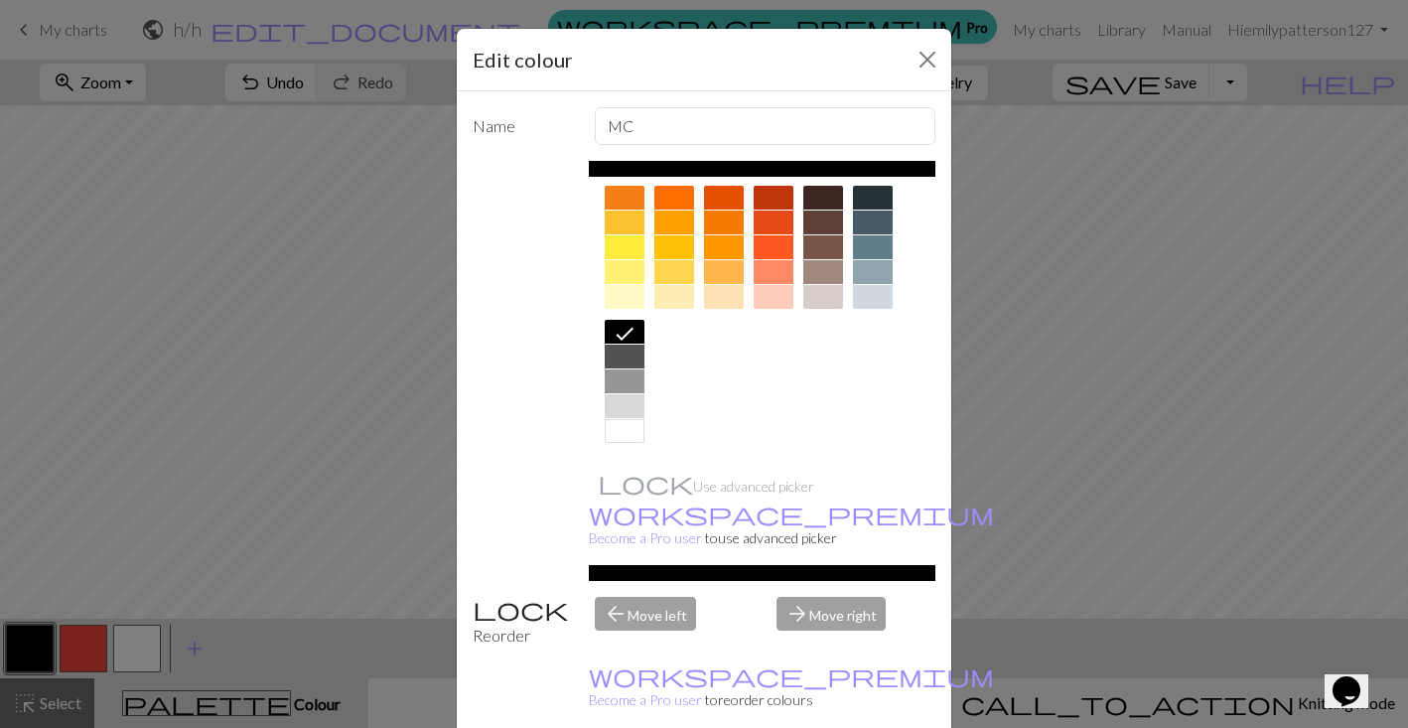
click at [620, 406] on div at bounding box center [625, 406] width 40 height 24
